Goal: Information Seeking & Learning: Find specific fact

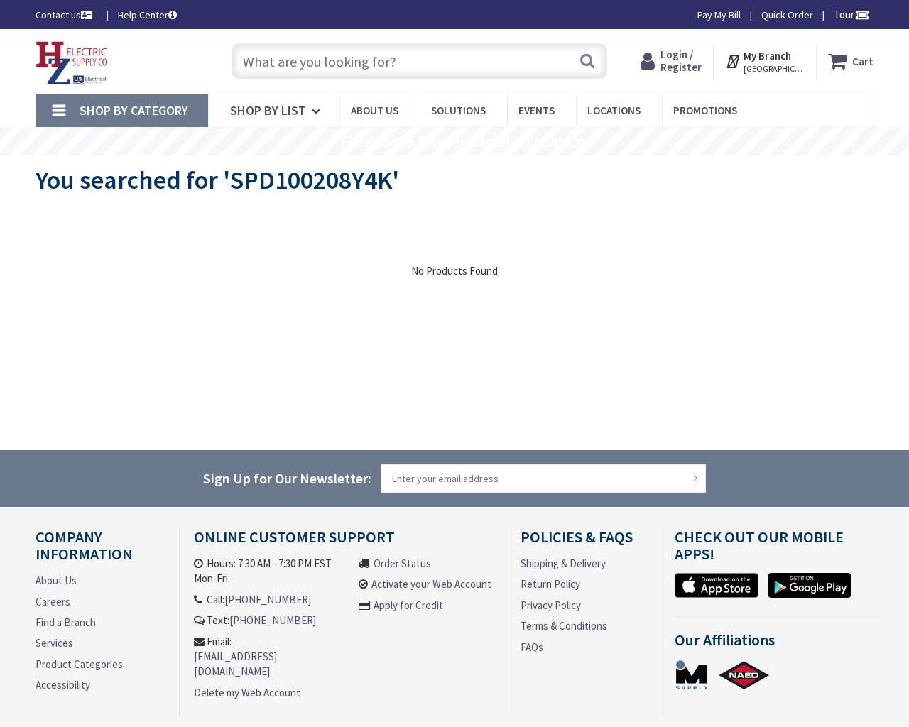
type input "Meadowlark Wy, [GEOGRAPHIC_DATA], [GEOGRAPHIC_DATA], [GEOGRAPHIC_DATA]"
